Goal: Task Accomplishment & Management: Use online tool/utility

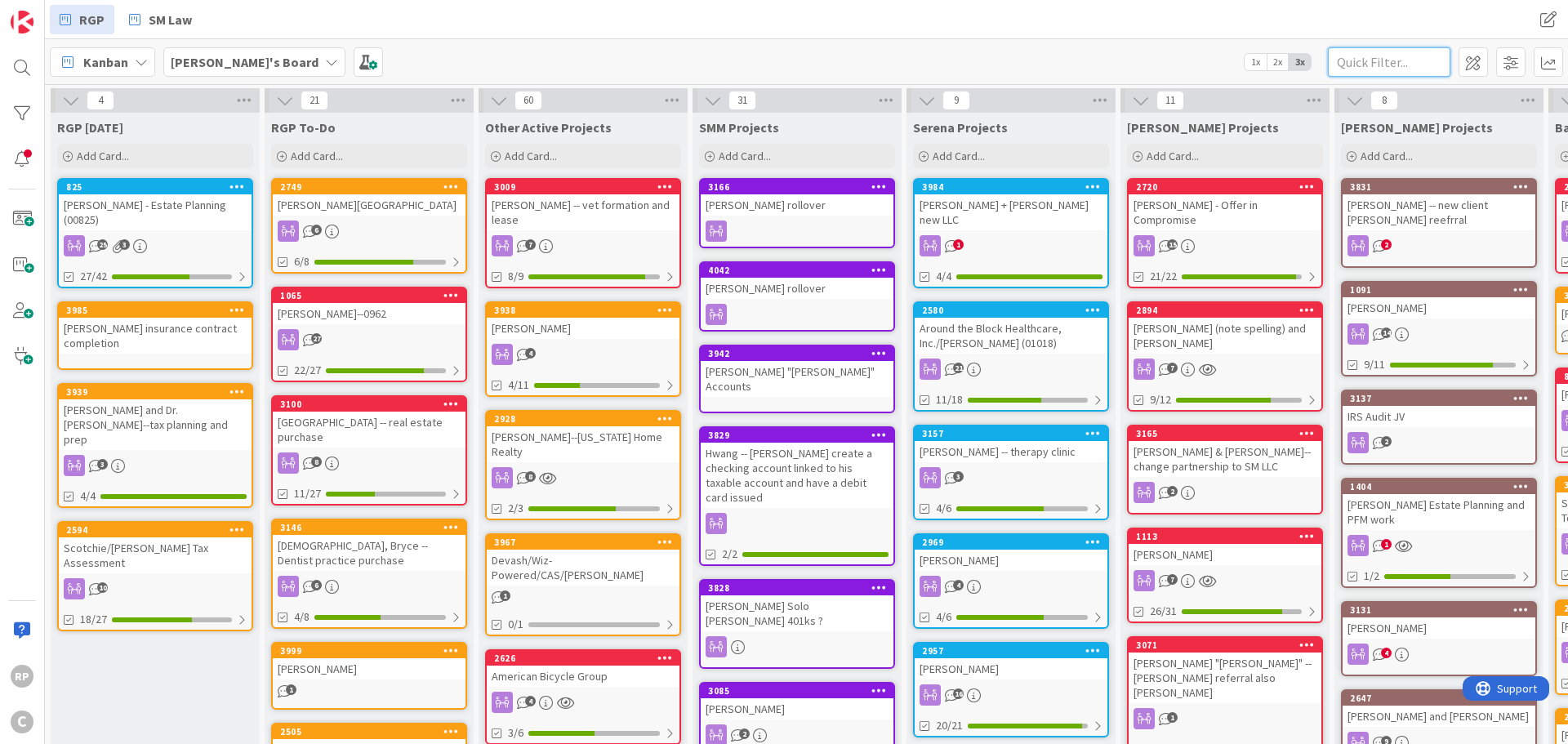
click at [1382, 55] on input "text" at bounding box center [1388, 62] width 122 height 29
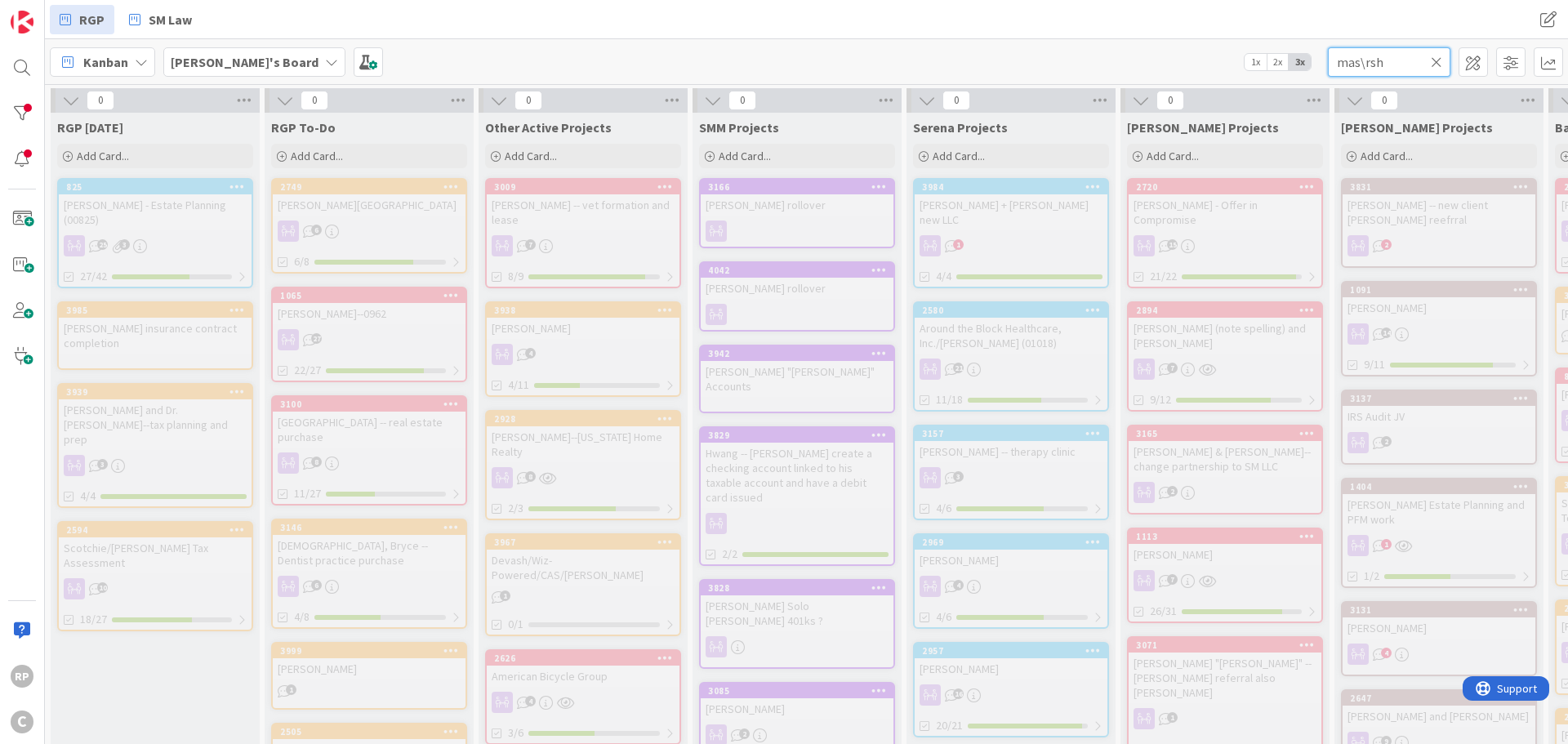
drag, startPoint x: 1384, startPoint y: 63, endPoint x: 1283, endPoint y: 61, distance: 101.0
click at [1283, 63] on div "Kanban My Zone Organization Select a single board Kanban List (Bulk Actions) Me…" at bounding box center [806, 61] width 1523 height 45
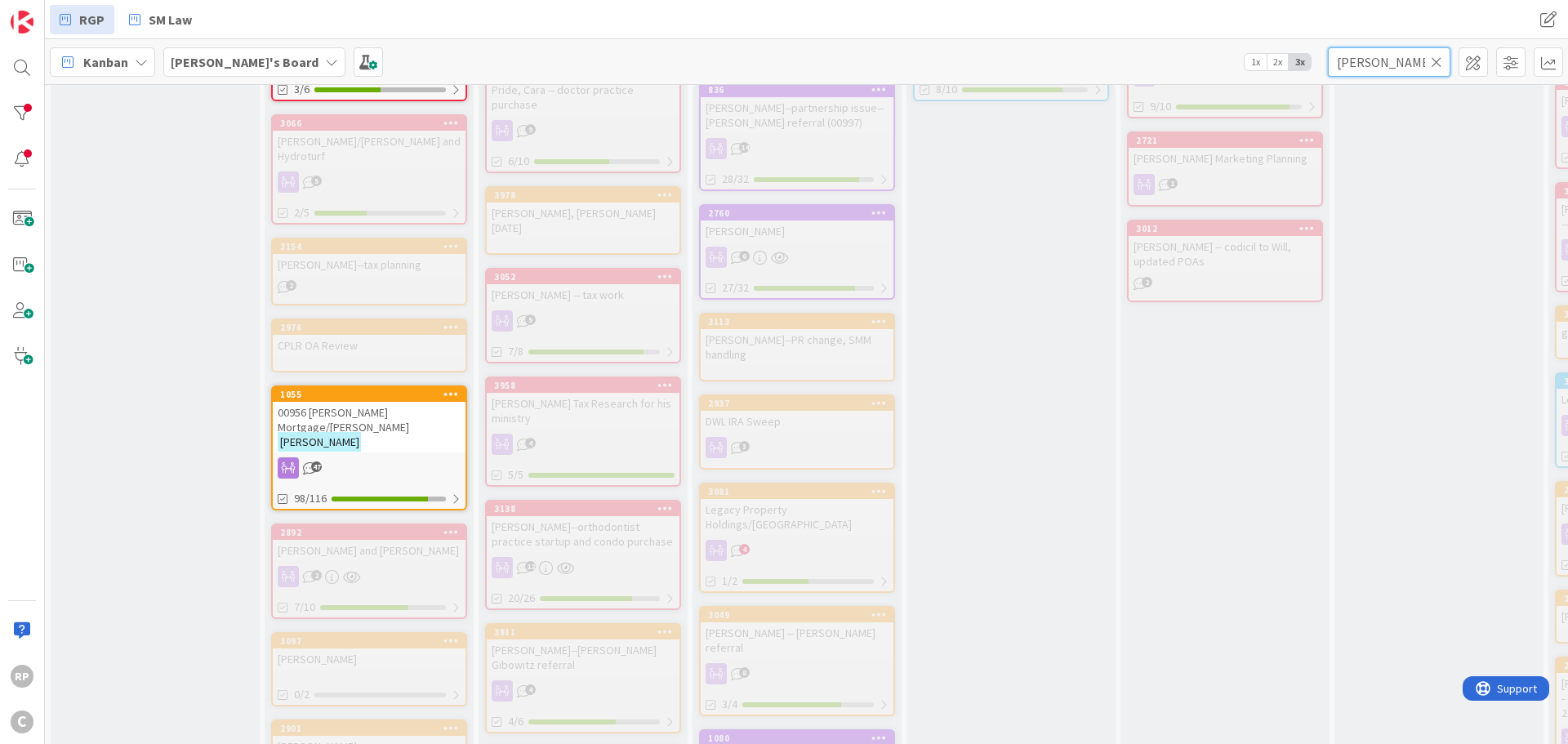
scroll to position [1061, 0]
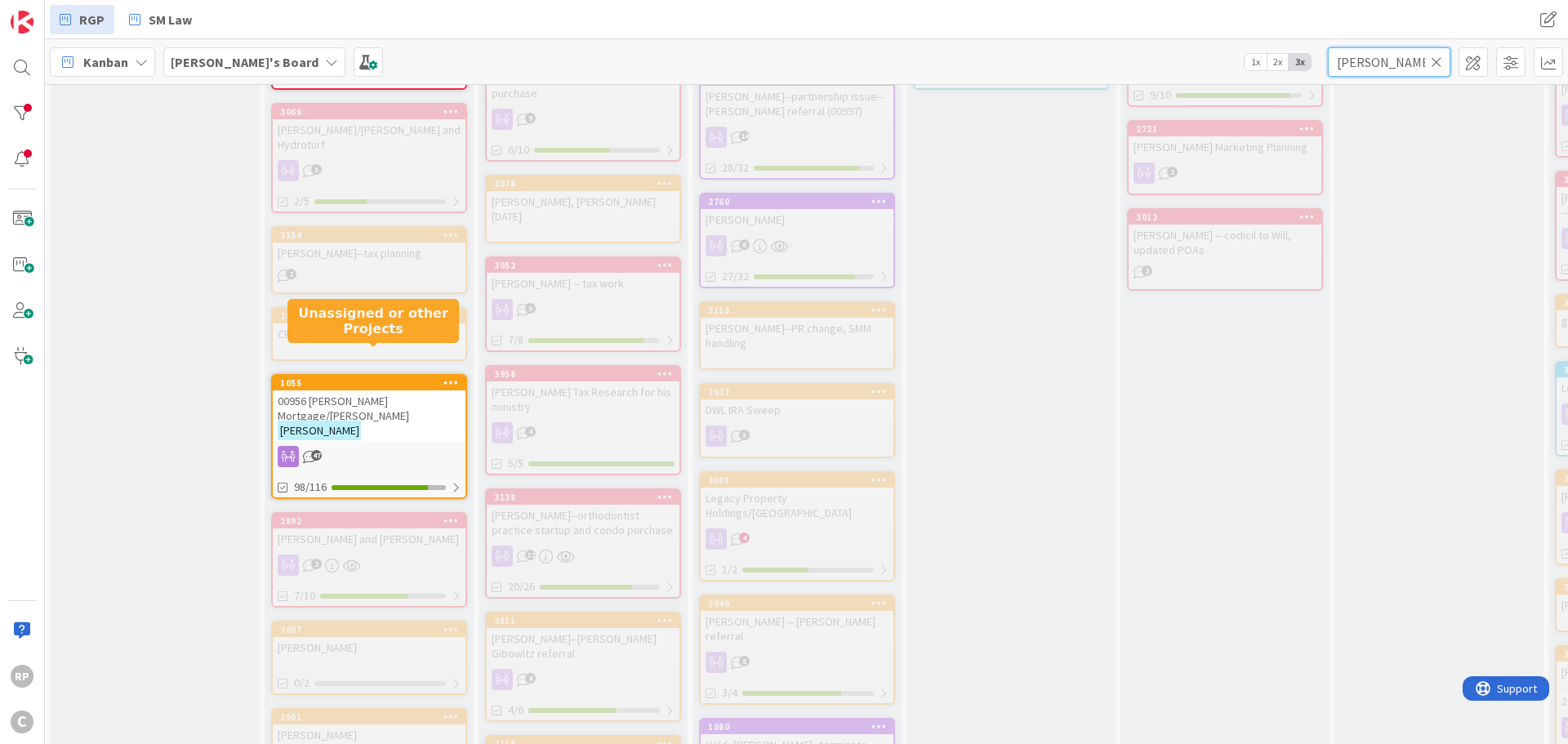
type input "[PERSON_NAME]"
click at [378, 377] on div "1055" at bounding box center [373, 382] width 185 height 11
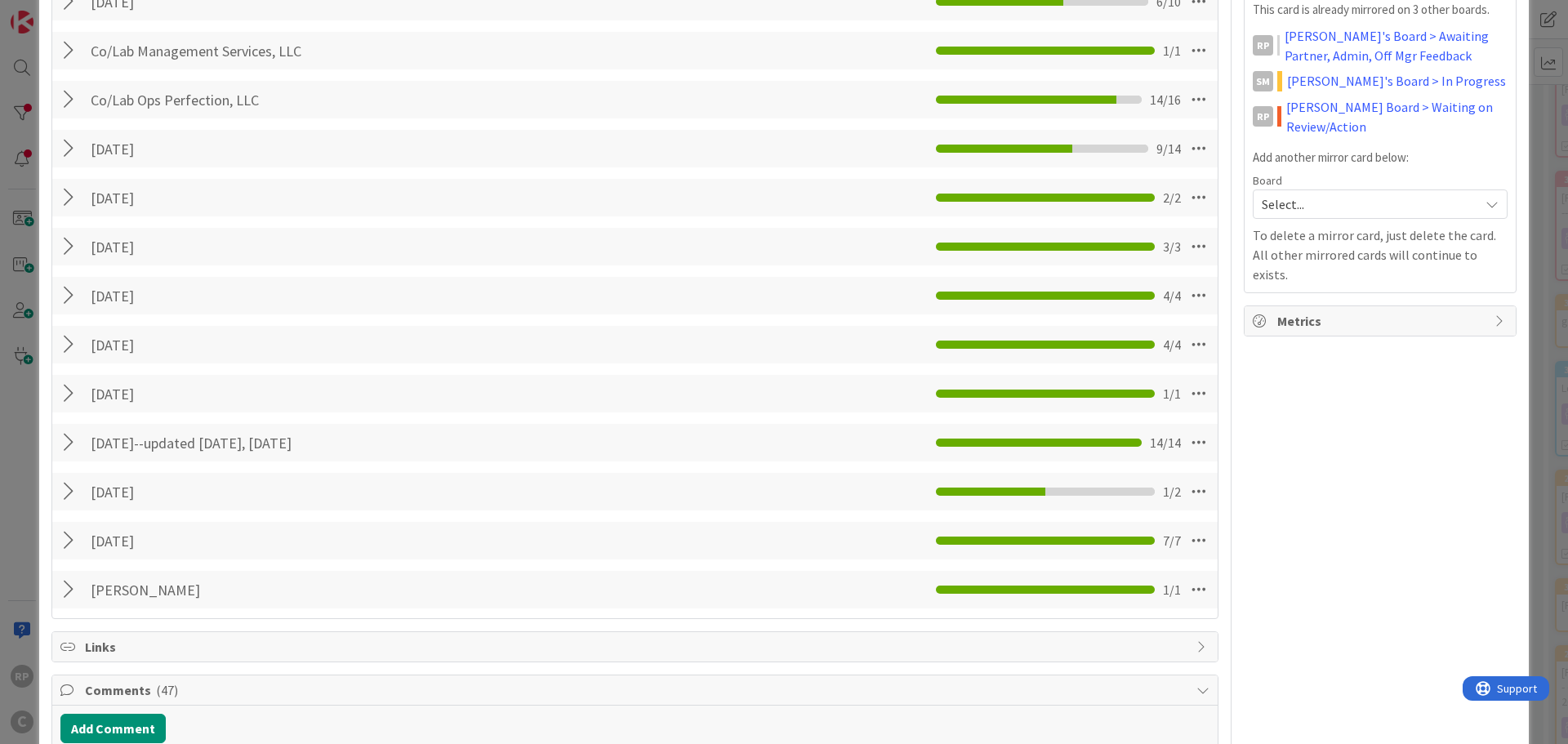
scroll to position [571, 0]
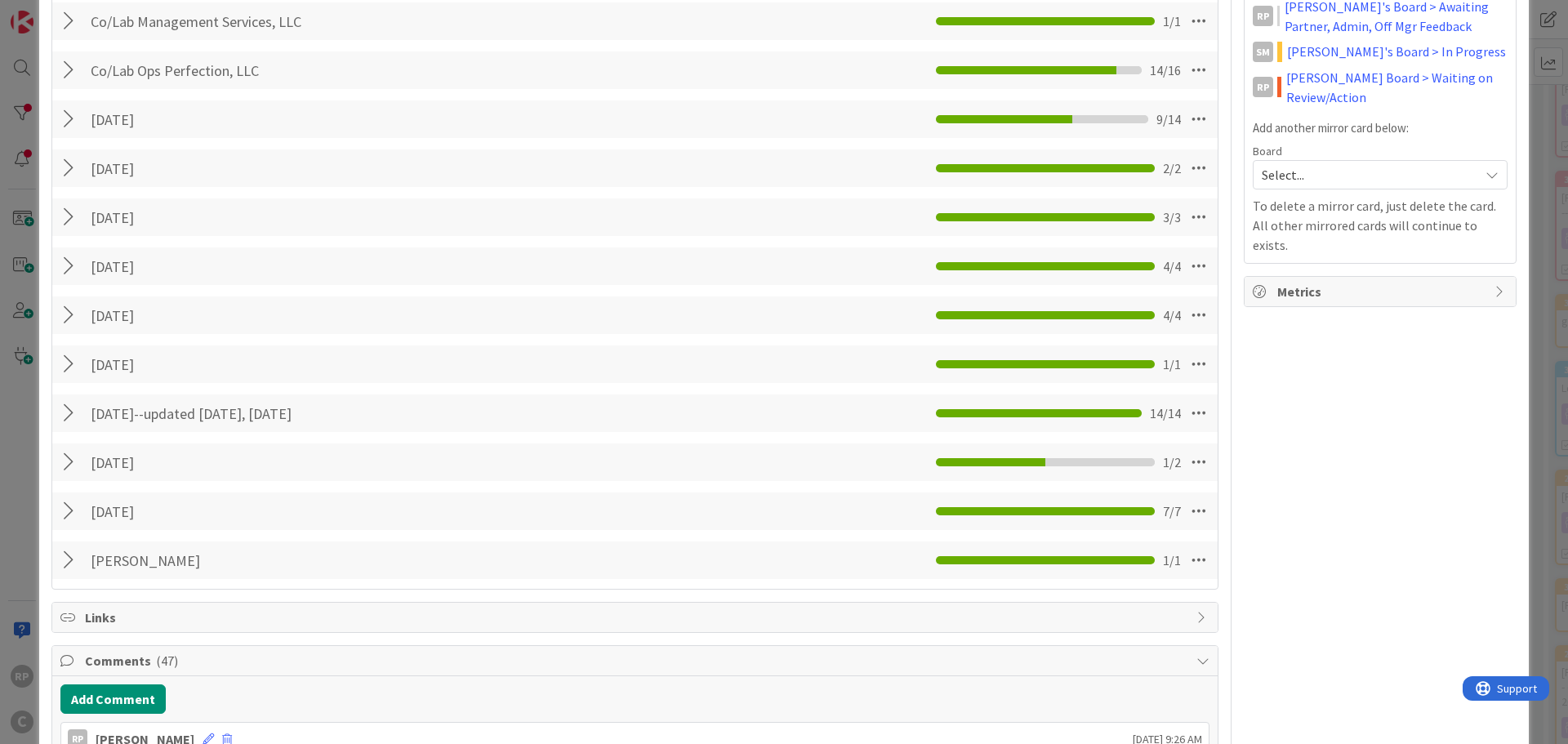
click at [72, 552] on div at bounding box center [71, 559] width 21 height 29
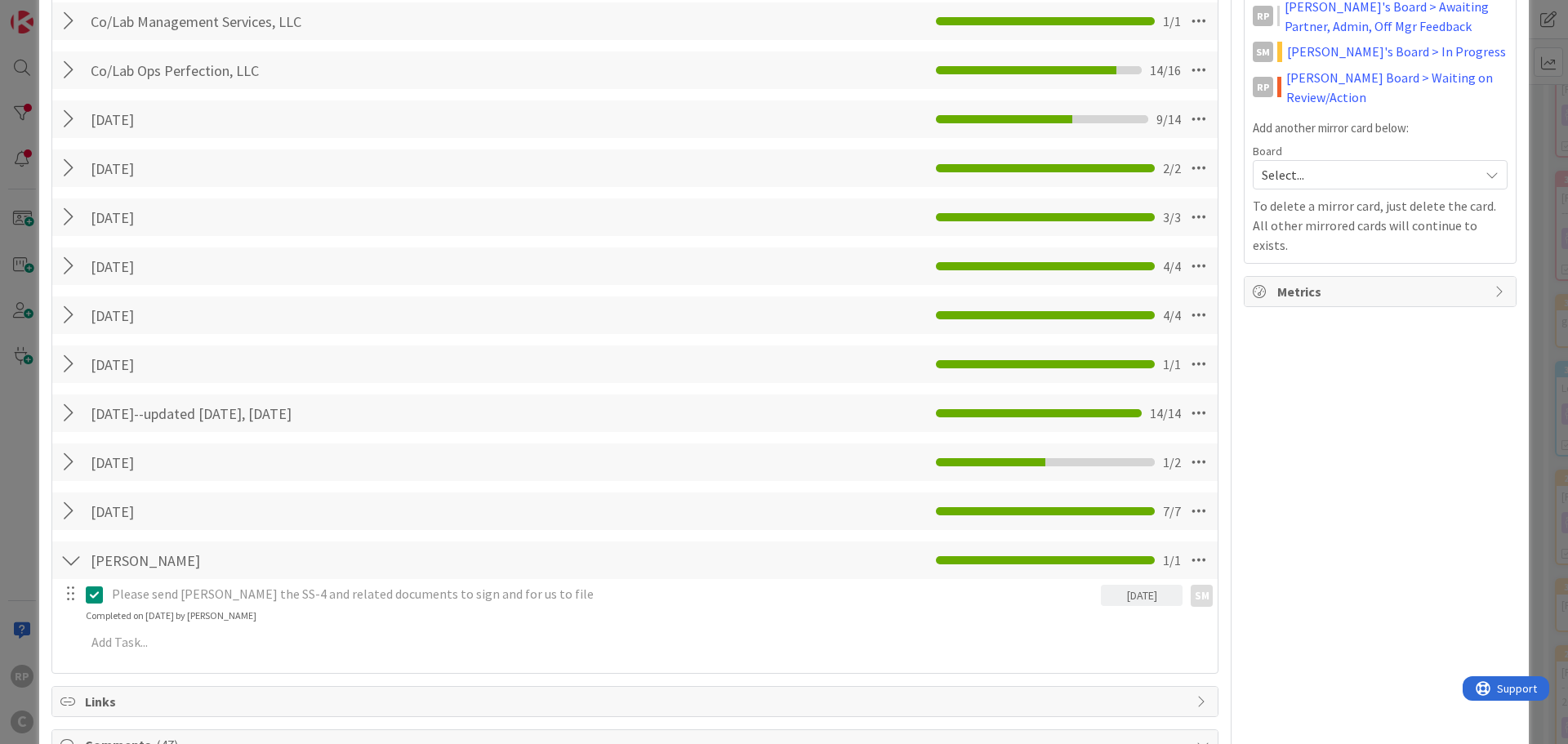
click at [72, 552] on div at bounding box center [71, 559] width 21 height 29
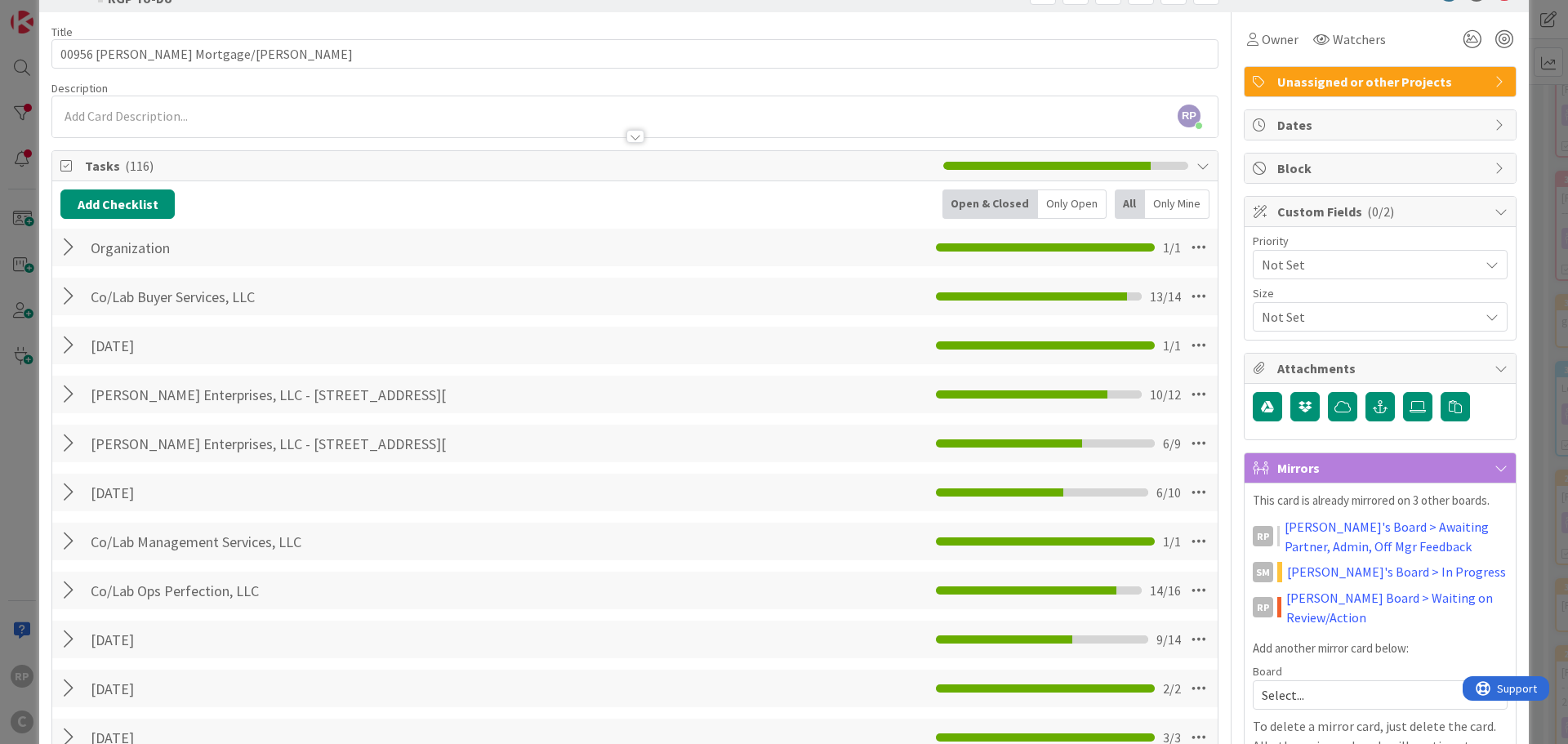
scroll to position [0, 0]
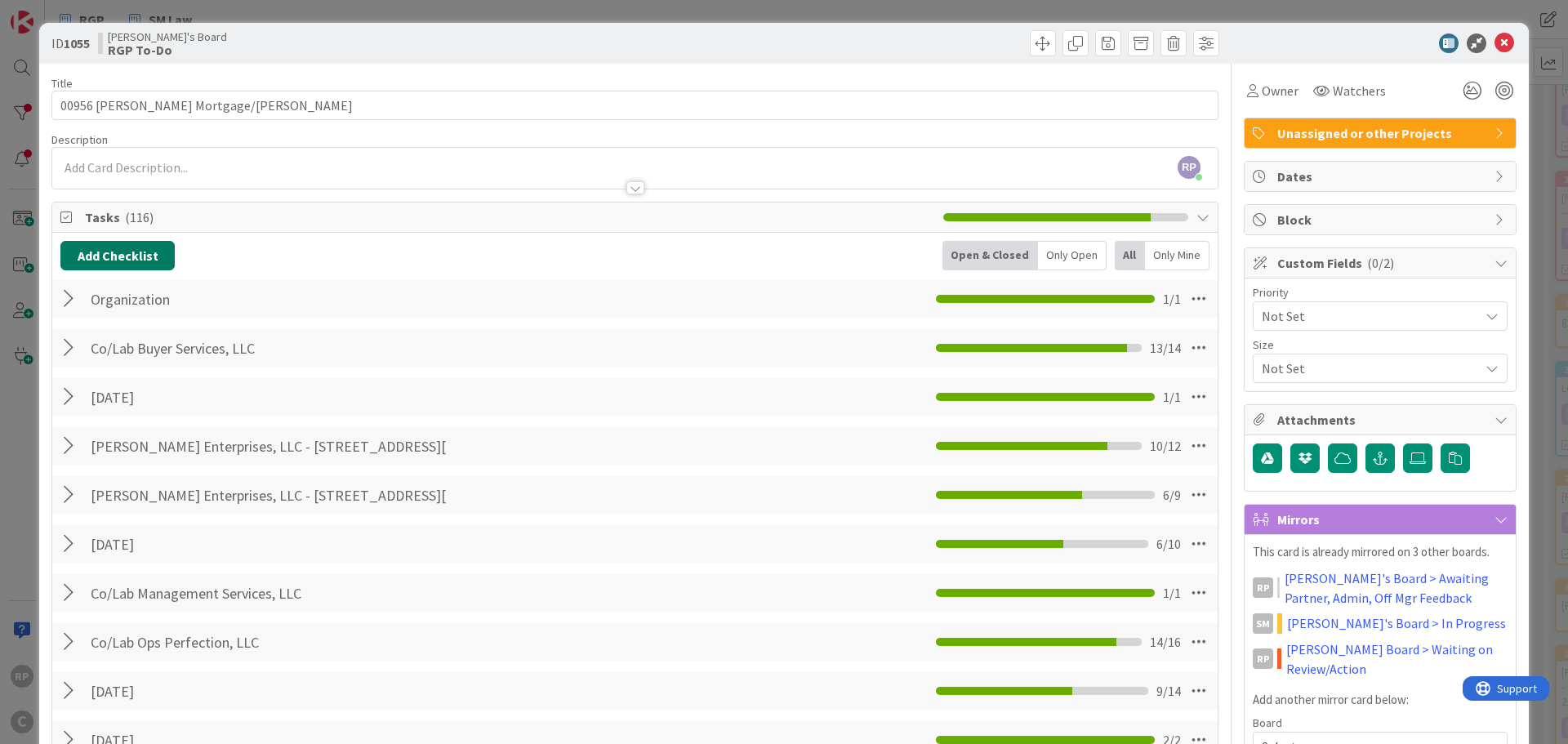
click at [119, 253] on button "Add Checklist" at bounding box center [118, 254] width 115 height 29
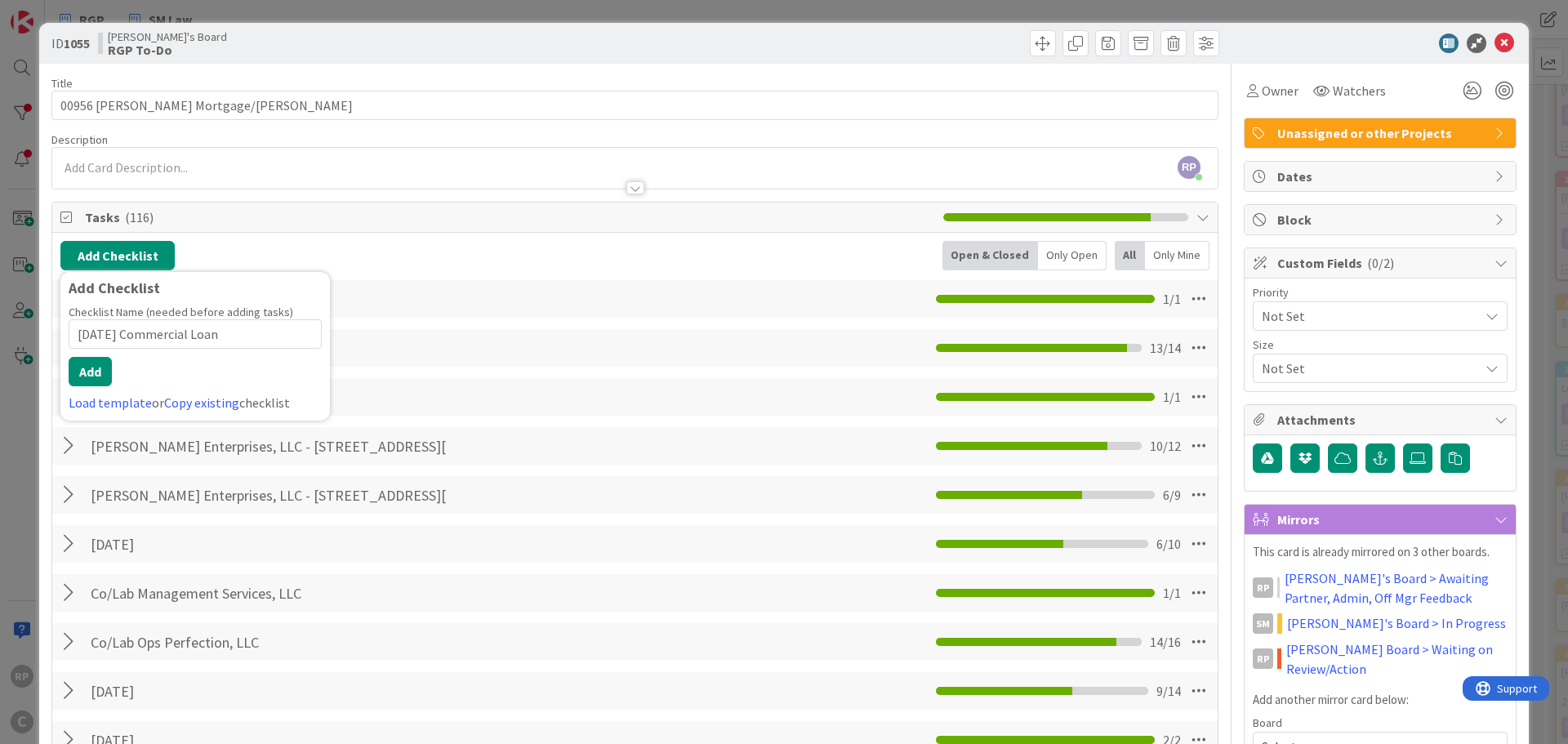
type input "[DATE] Commercial Loans"
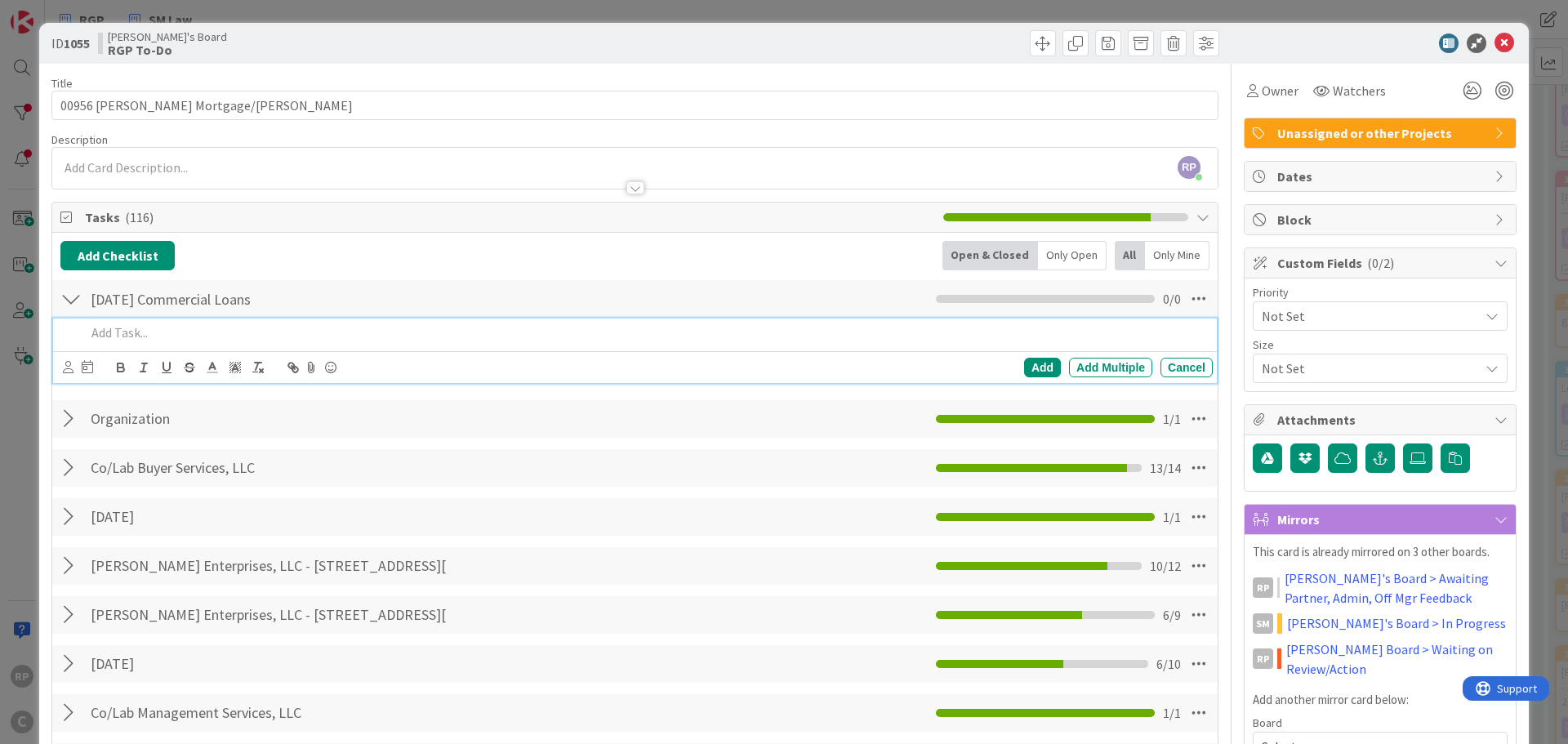
click at [117, 337] on p at bounding box center [646, 332] width 1121 height 18
drag, startPoint x: 839, startPoint y: 334, endPoint x: 0, endPoint y: 358, distance: 839.3
click at [0, 358] on div "ID 1055 [PERSON_NAME]'s Board RGP To-Do Title 32 / 128 00956 [PERSON_NAME] Mort…" at bounding box center [784, 372] width 1568 height 744
copy p "sent redlines of broker-IC agreement, customer agreement and online course agre…"
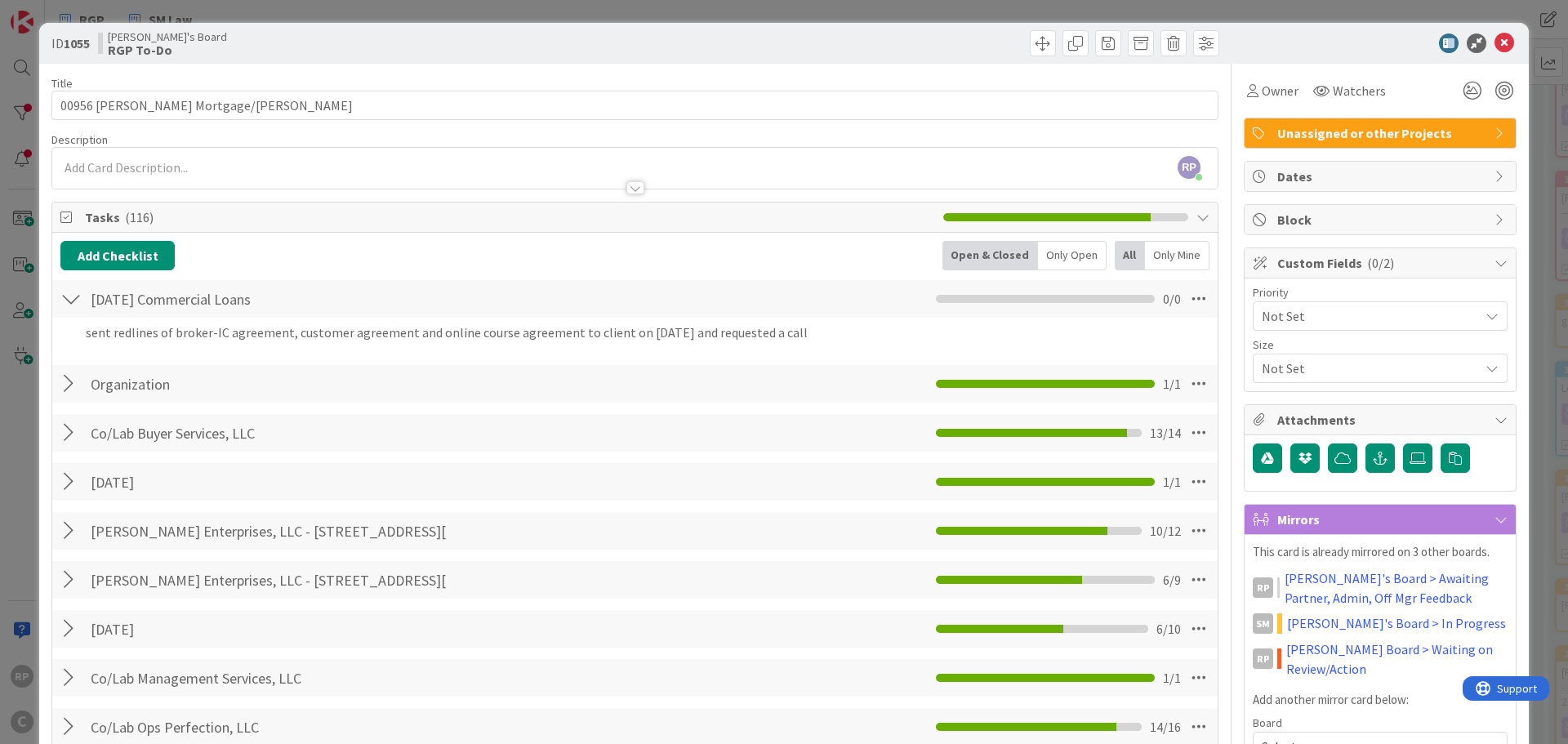
click at [1034, 361] on div "Add Checklist Back Open & Closed Only Open All Only Mine [DATE] Commercial Loan…" at bounding box center [635, 738] width 1149 height 996
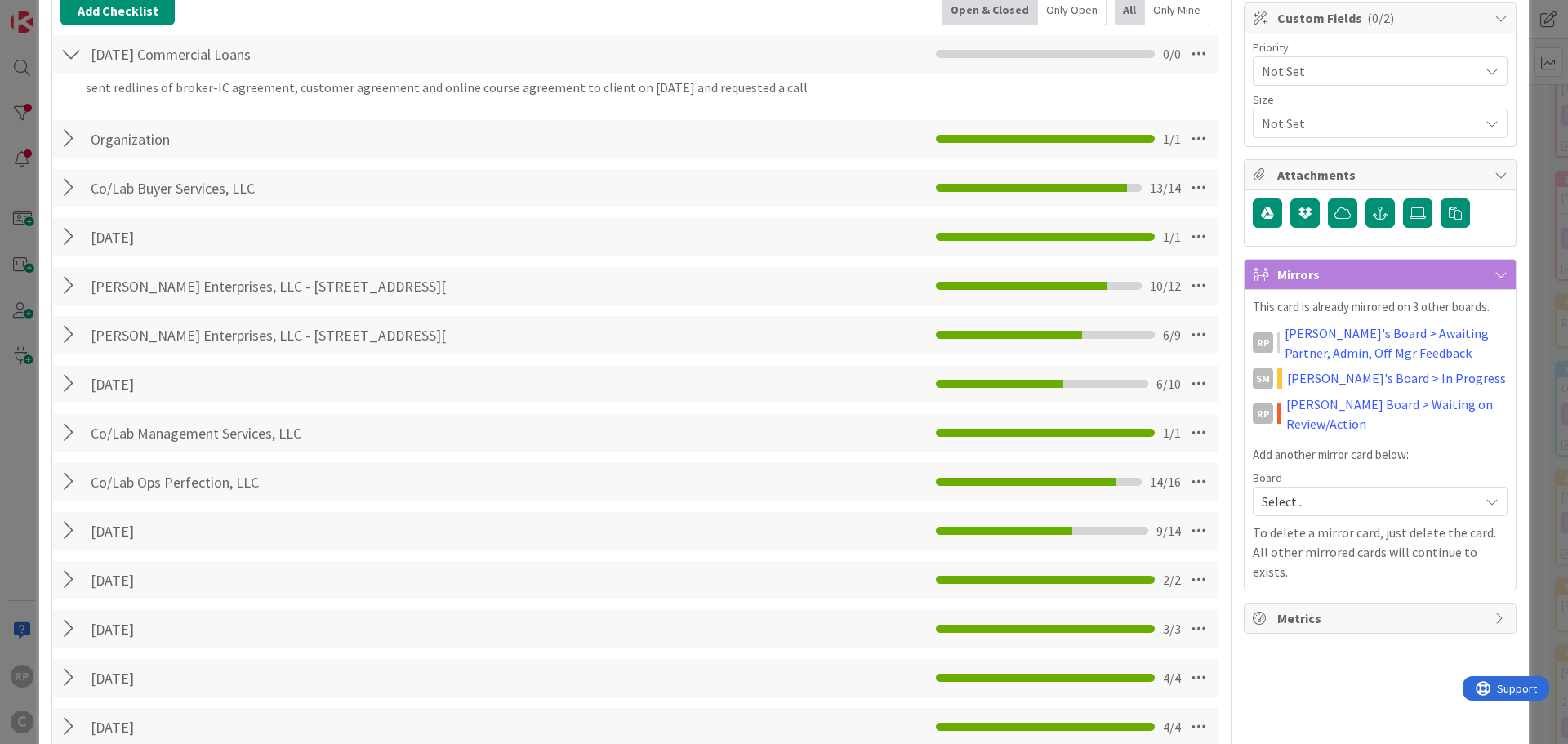
scroll to position [898, 0]
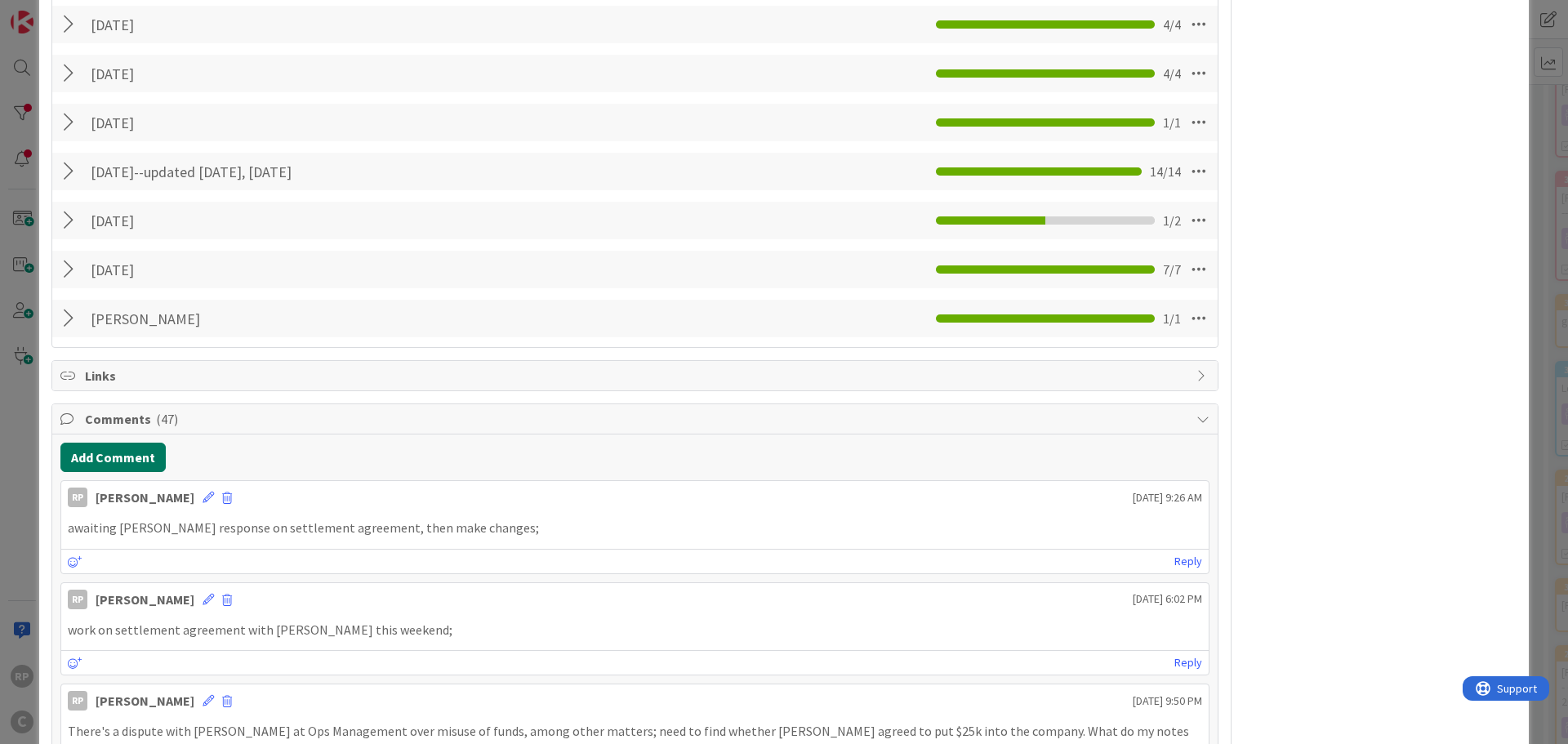
click at [136, 467] on button "Add Comment" at bounding box center [114, 456] width 106 height 29
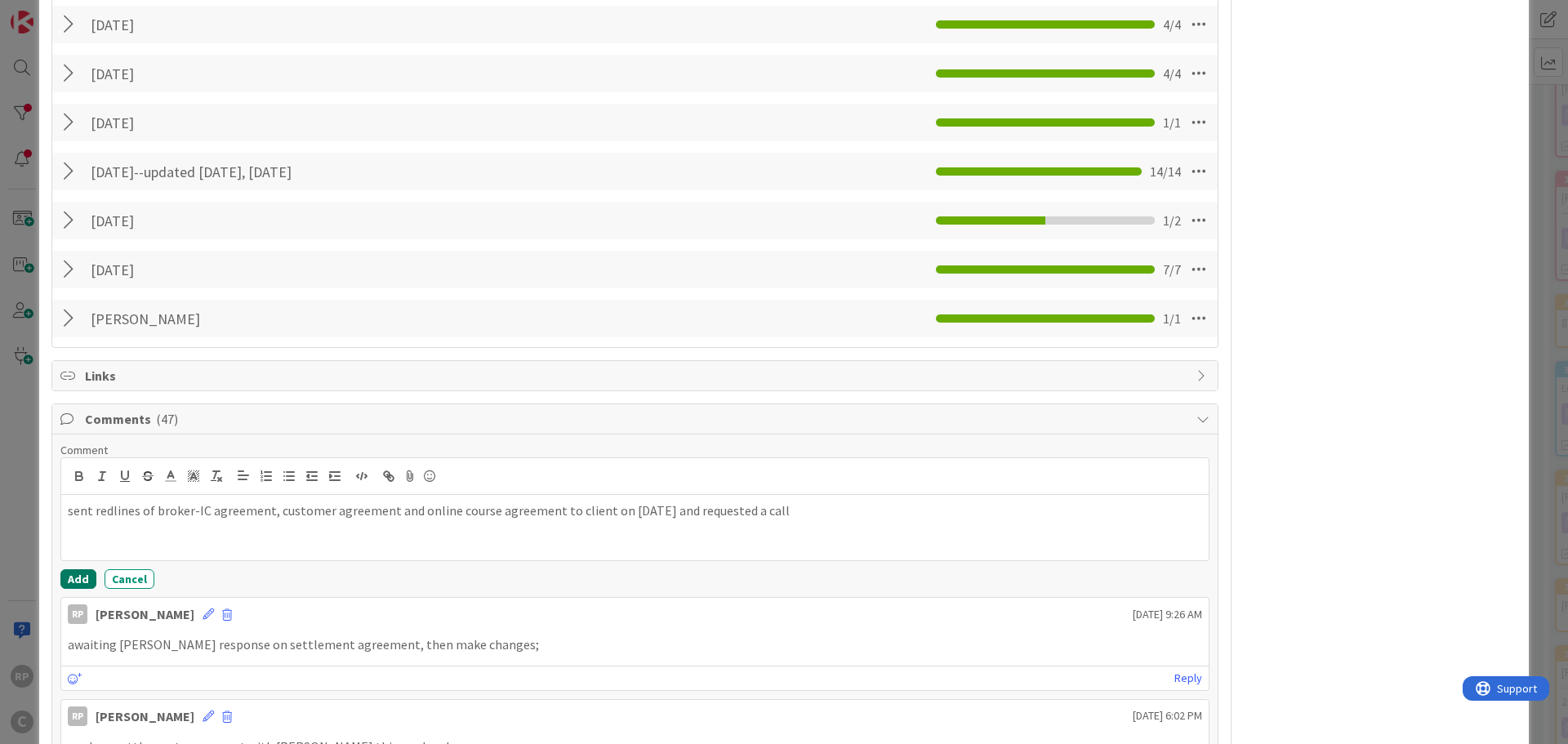
click at [84, 575] on button "Add" at bounding box center [78, 578] width 36 height 19
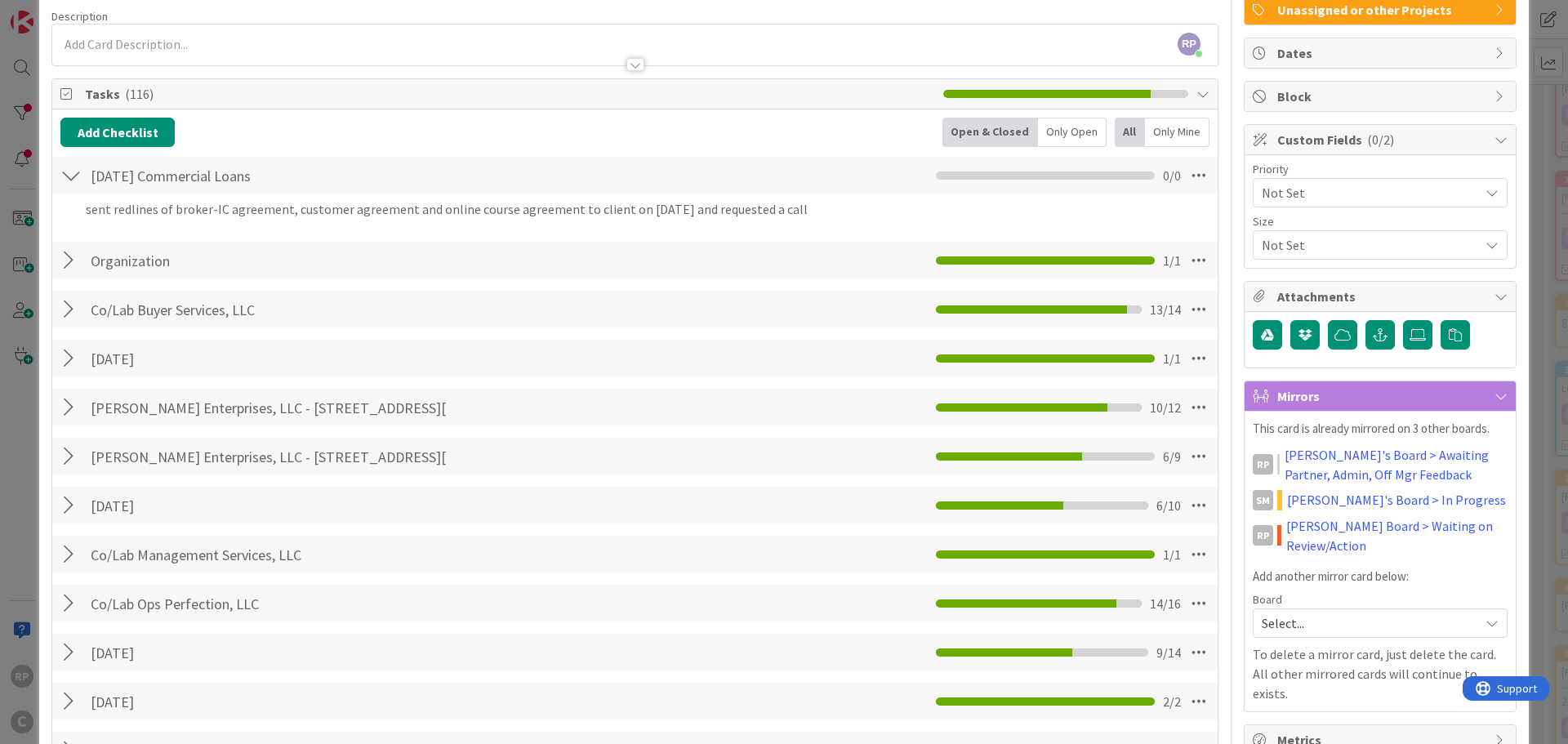
scroll to position [0, 0]
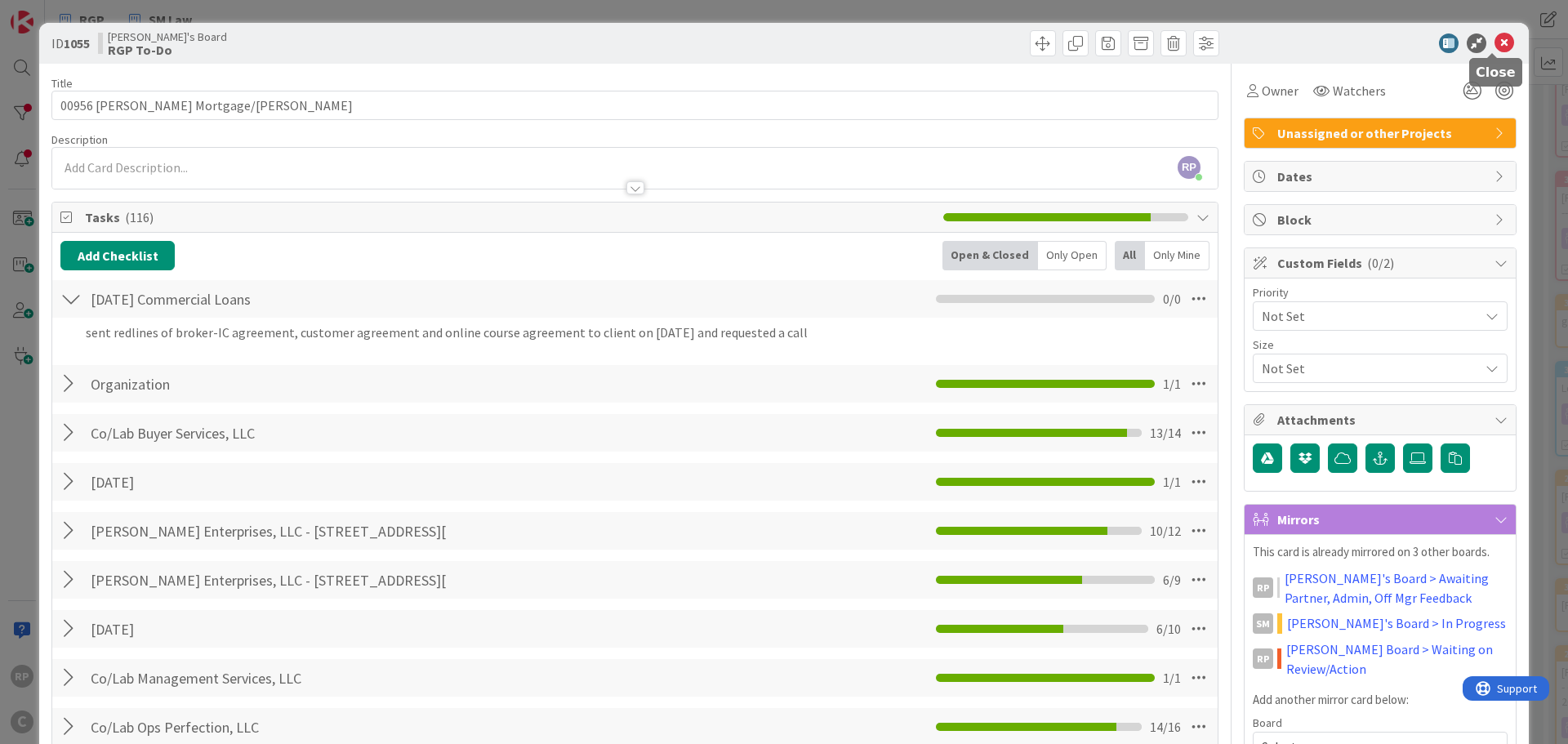
click at [1494, 32] on div "ID 1055 [PERSON_NAME]'s Board RGP To-Do" at bounding box center [783, 43] width 1490 height 41
click at [1495, 39] on icon at bounding box center [1504, 43] width 19 height 19
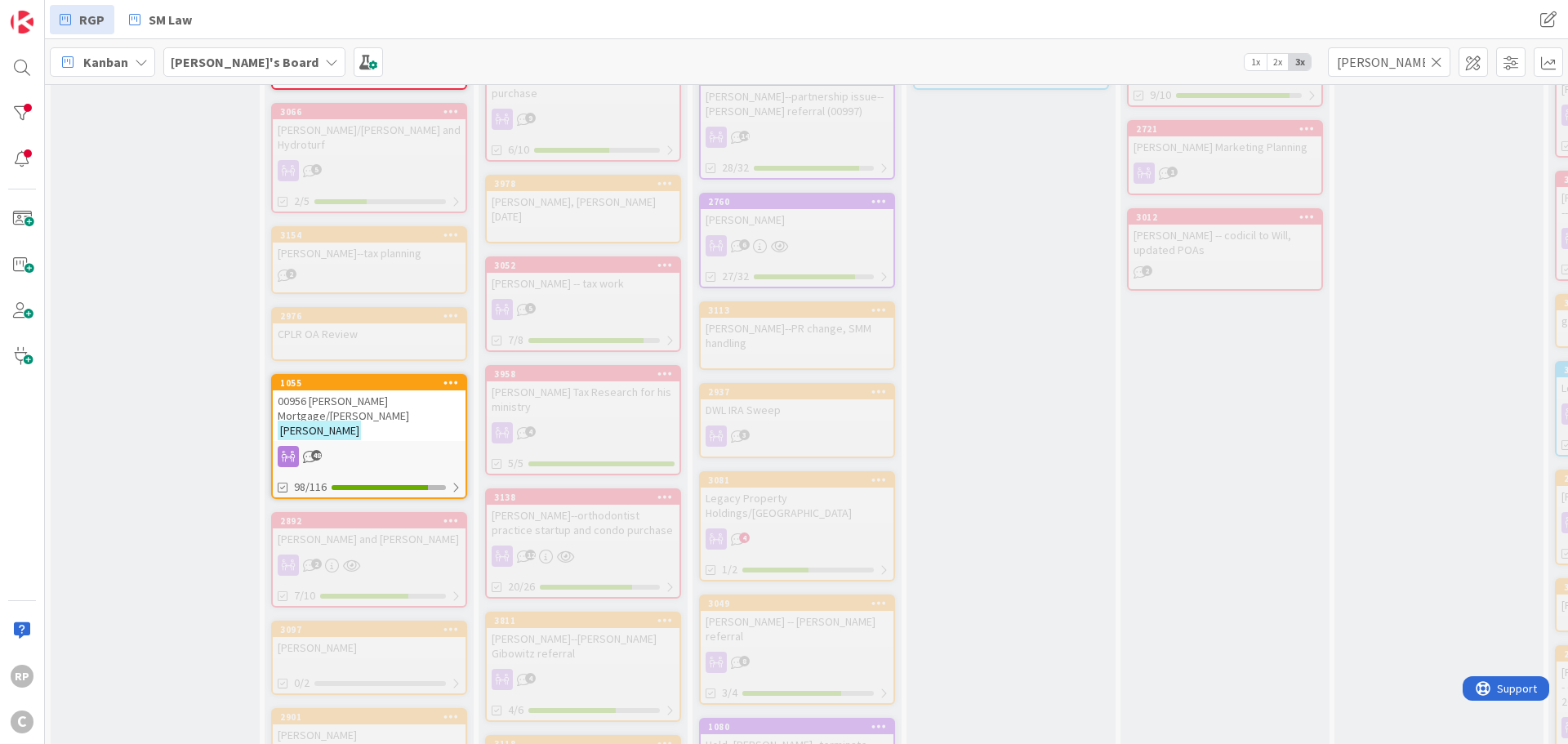
click at [1436, 56] on icon at bounding box center [1436, 62] width 11 height 15
